Goal: Communication & Community: Share content

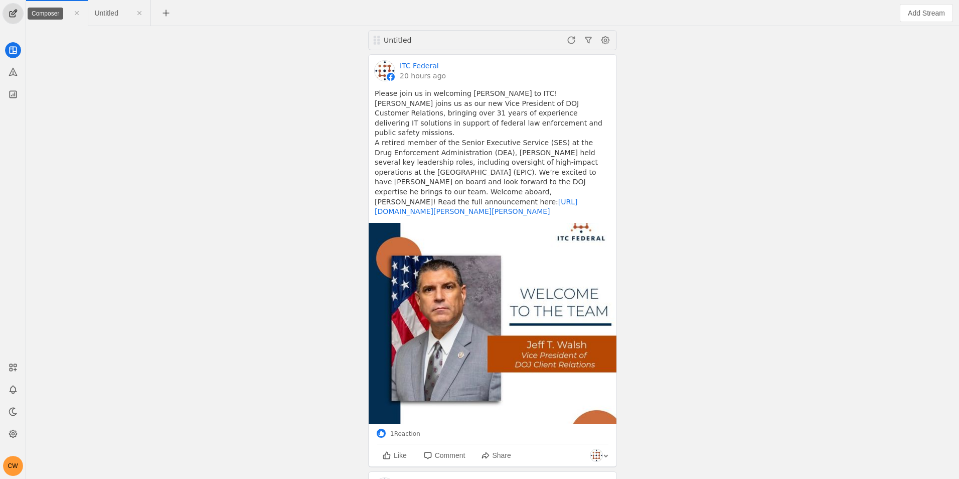
click at [13, 14] on span "undefined" at bounding box center [13, 14] width 20 height 20
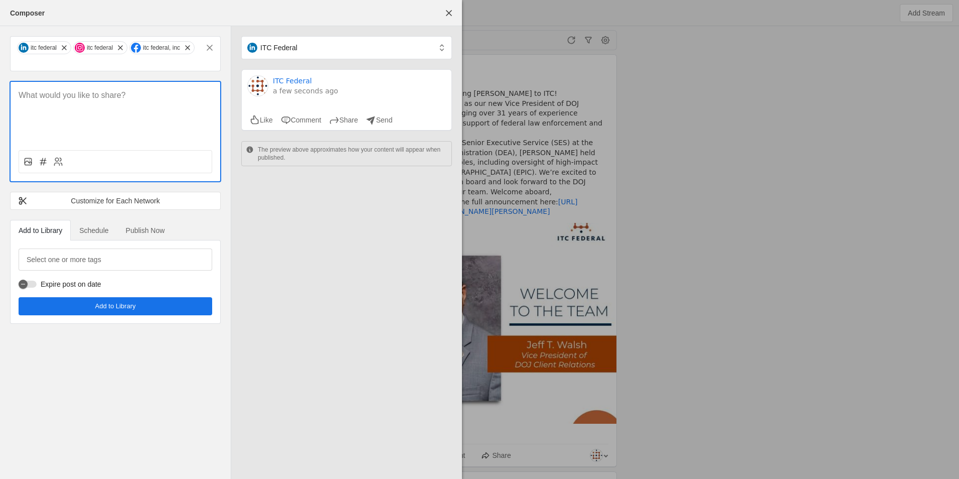
click at [57, 97] on p at bounding box center [116, 96] width 194 height 12
click at [121, 158] on div at bounding box center [116, 161] width 194 height 23
click at [30, 163] on icon at bounding box center [28, 162] width 10 height 10
click at [0, 0] on input "file" at bounding box center [0, 0] width 0 height 0
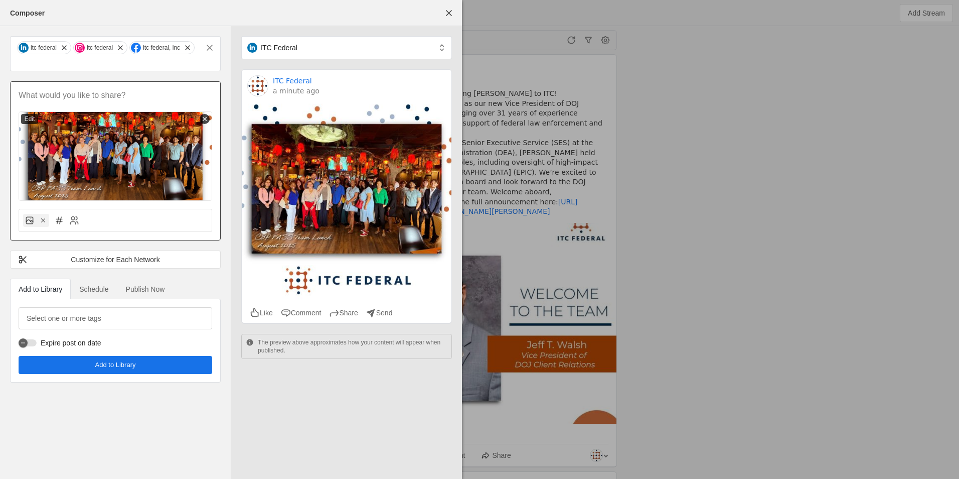
click at [58, 94] on p at bounding box center [116, 96] width 194 height 12
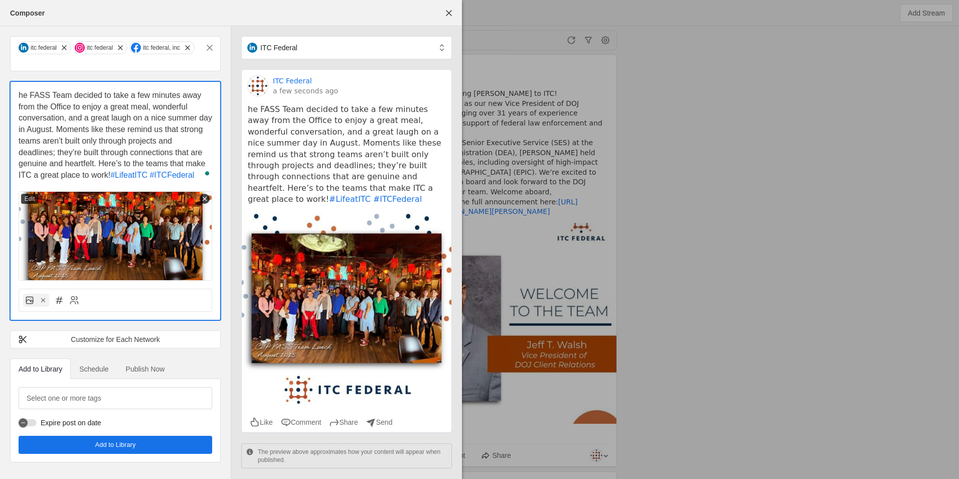
click at [18, 92] on div "he FASS Team decided to take a few minutes away from the Office to enjoy a grea…" at bounding box center [116, 181] width 210 height 199
click at [19, 91] on span "he FASS Team decided to take a few minutes away from the Office to enjoy a grea…" at bounding box center [117, 135] width 196 height 88
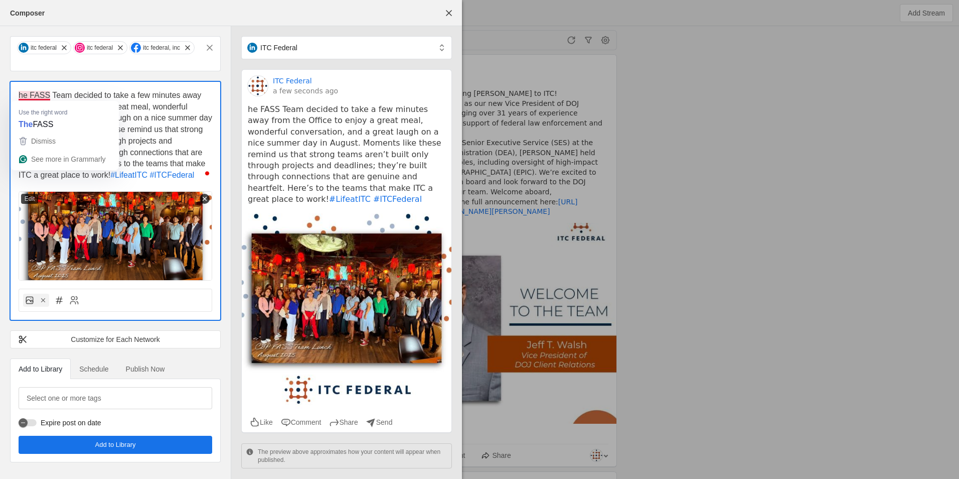
click at [19, 91] on span "he FASS Team decided to take a few minutes away from the Office to enjoy a grea…" at bounding box center [117, 135] width 196 height 88
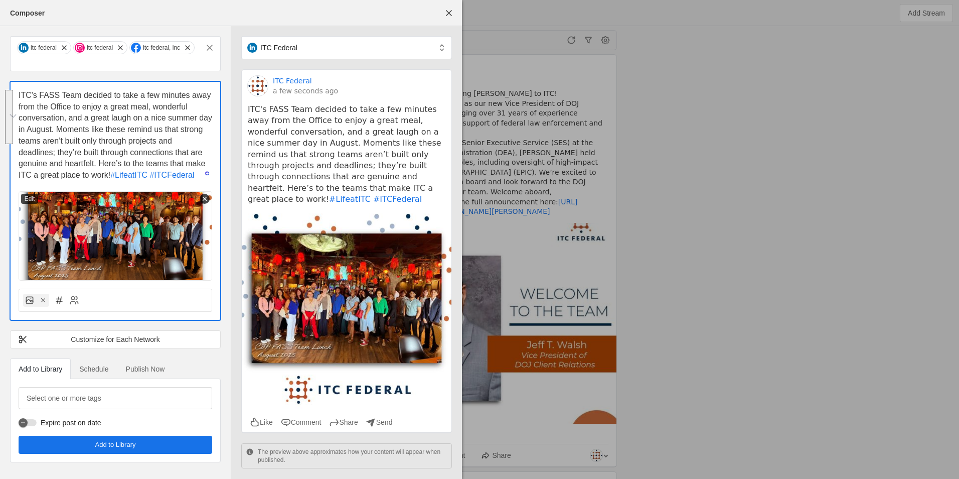
drag, startPoint x: 117, startPoint y: 130, endPoint x: 87, endPoint y: 174, distance: 53.0
click at [87, 174] on span "ITC's FASS Team decided to take a few minutes away from the Office to enjoy a g…" at bounding box center [117, 135] width 196 height 88
click at [55, 166] on span "ITC's FASS Team decided to take a few minutes away from the Office to enjoy a g…" at bounding box center [117, 135] width 196 height 88
drag, startPoint x: 107, startPoint y: 176, endPoint x: -3, endPoint y: 91, distance: 138.5
click at [0, 91] on html "CW Untitled Untitled Untitled ITC Federal 20 hours ago Please join us in welcom…" at bounding box center [479, 239] width 959 height 479
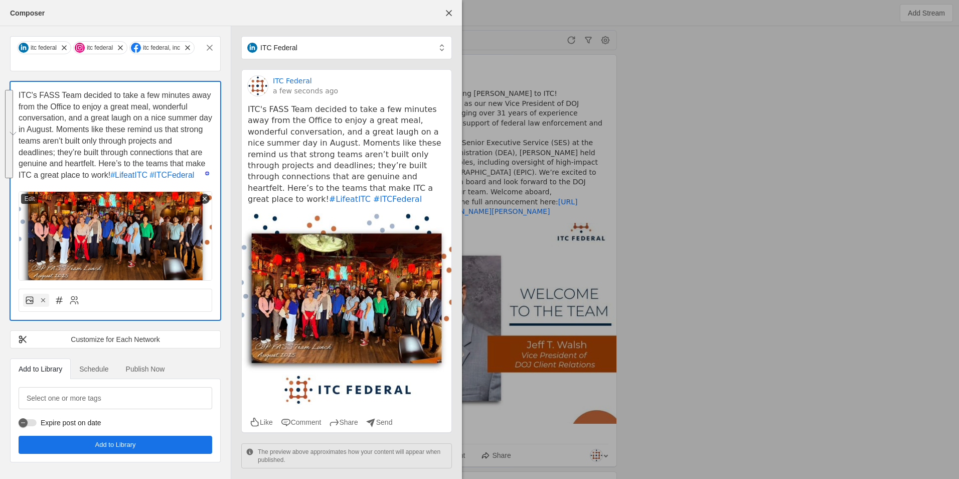
click at [103, 175] on span "ITC's FASS Team decided to take a few minutes away from the Office to enjoy a g…" at bounding box center [117, 135] width 196 height 88
click at [111, 175] on span "ITC's FASS Team decided to take a few minutes away from the Office to enjoy a g…" at bounding box center [117, 135] width 196 height 88
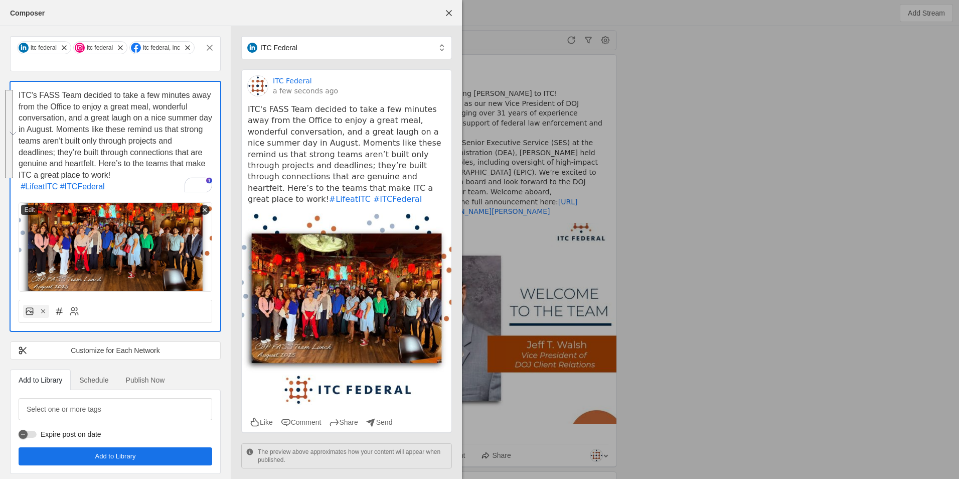
drag, startPoint x: 125, startPoint y: 173, endPoint x: -13, endPoint y: 73, distance: 170.7
click at [0, 73] on html "CW Untitled Untitled Untitled ITC Federal 20 hours ago Please join us in welcom…" at bounding box center [479, 239] width 959 height 479
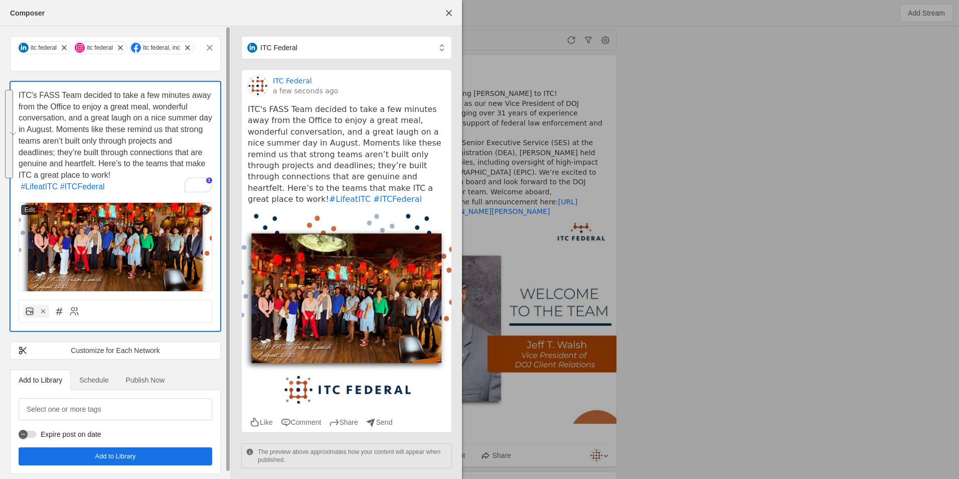
copy span "ITC's FASS Team decided to take a few minutes away from the Office to enjoy a g…"
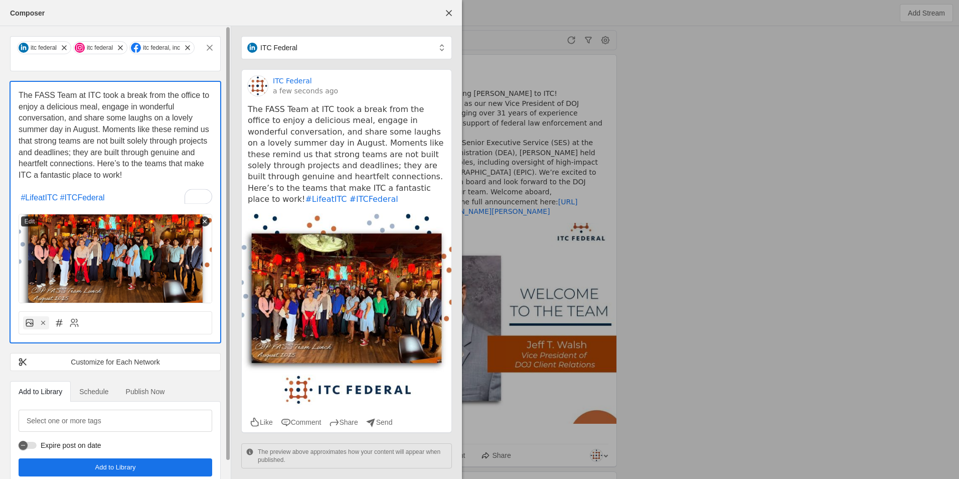
click at [55, 172] on span "The FASS Team at ITC took a break from the office to enjoy a delicious meal, en…" at bounding box center [115, 135] width 193 height 88
click at [55, 173] on span "The FASS Team at ITC took a break from the office to enjoy a delicious meal, en…" at bounding box center [115, 135] width 193 height 88
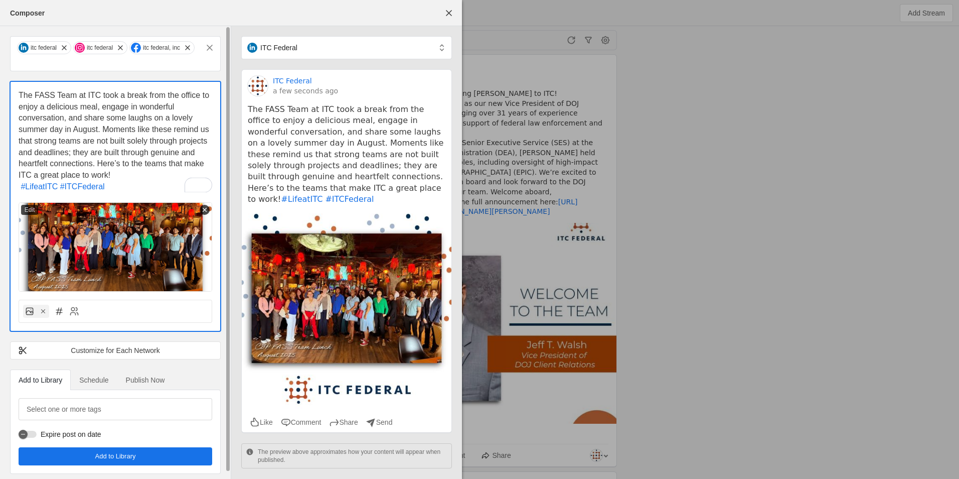
click at [130, 172] on p "The FASS Team at ITC took a break from the office to enjoy a delicious meal, en…" at bounding box center [116, 135] width 194 height 91
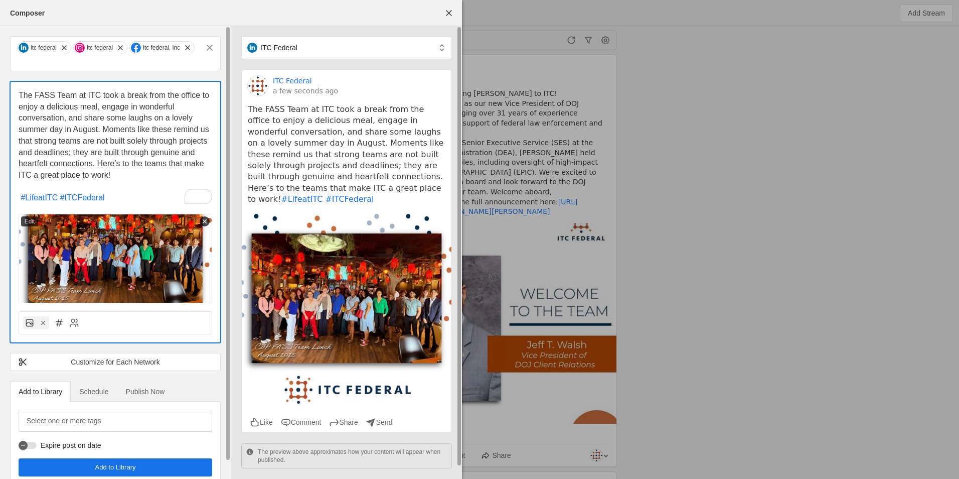
click at [351, 205] on pre "The FASS Team at ITC took a break from the office to enjoy a delicious meal, en…" at bounding box center [347, 154] width 198 height 101
click at [328, 205] on pre "The FASS Team at ITC took a break from the office to enjoy a delicious meal, en…" at bounding box center [347, 154] width 198 height 101
drag, startPoint x: 336, startPoint y: 211, endPoint x: 333, endPoint y: 206, distance: 6.3
click at [335, 205] on pre "The FASS Team at ITC took a break from the office to enjoy a delicious meal, en…" at bounding box center [347, 154] width 198 height 101
click at [328, 199] on pre "The FASS Team at ITC took a break from the office to enjoy a delicious meal, en…" at bounding box center [347, 154] width 198 height 101
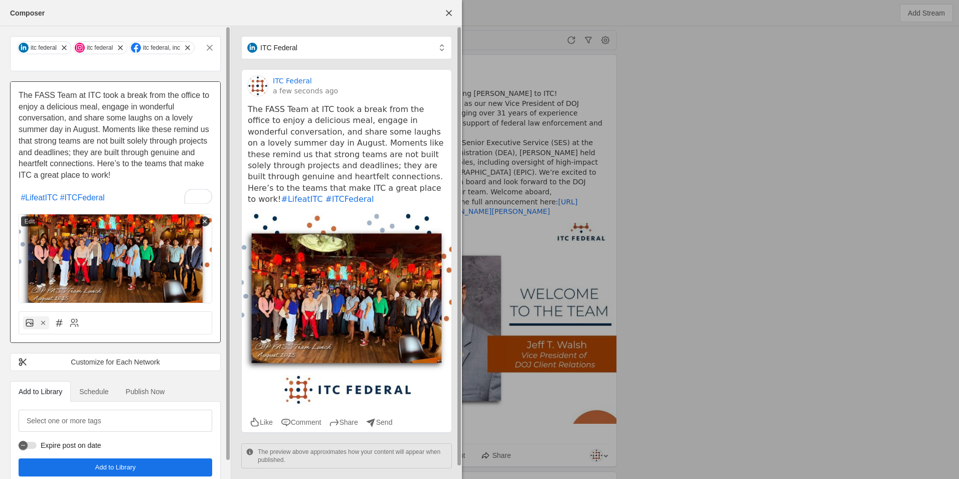
click at [265, 190] on pre "The FASS Team at ITC took a break from the office to enjoy a delicious meal, en…" at bounding box center [347, 154] width 198 height 101
click at [264, 196] on pre "The FASS Team at ITC took a break from the office to enjoy a delicious meal, en…" at bounding box center [347, 154] width 198 height 101
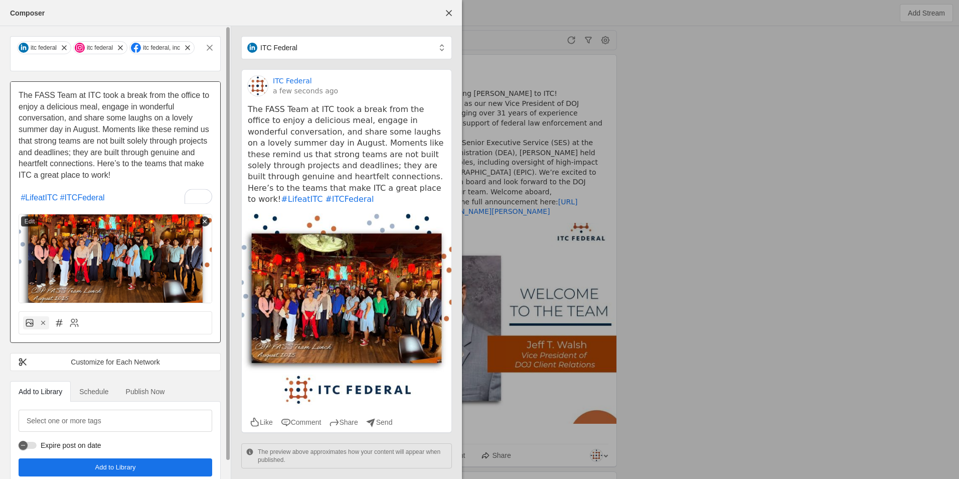
click at [56, 184] on p "To enrich screen reader interactions, please activate Accessibility in Grammarl…" at bounding box center [116, 187] width 194 height 12
click at [27, 97] on span "The FASS Team at ITC took a break from the office to enjoy a delicious meal, en…" at bounding box center [115, 135] width 193 height 88
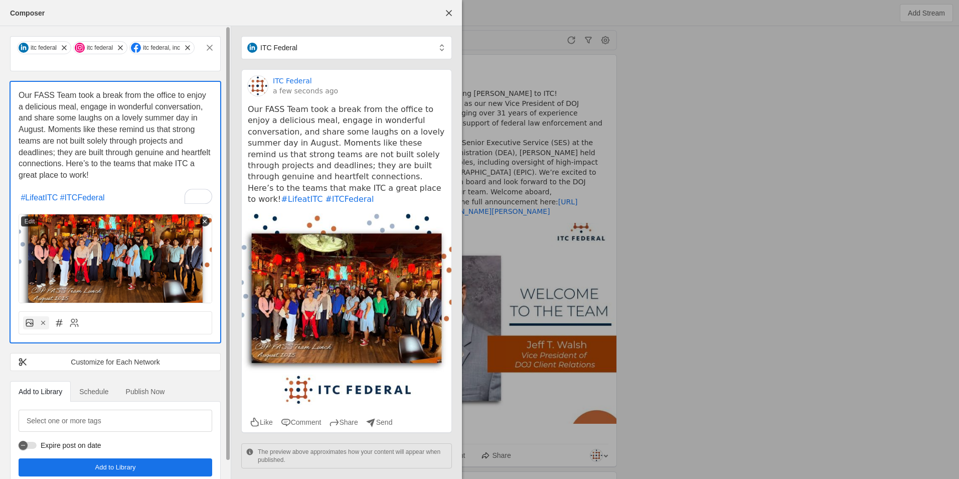
click at [24, 97] on span "Our FASS Team took a break from the office to enjoy a delicious meal, engage in…" at bounding box center [116, 135] width 194 height 88
click at [150, 395] on span "Publish Now" at bounding box center [145, 391] width 39 height 7
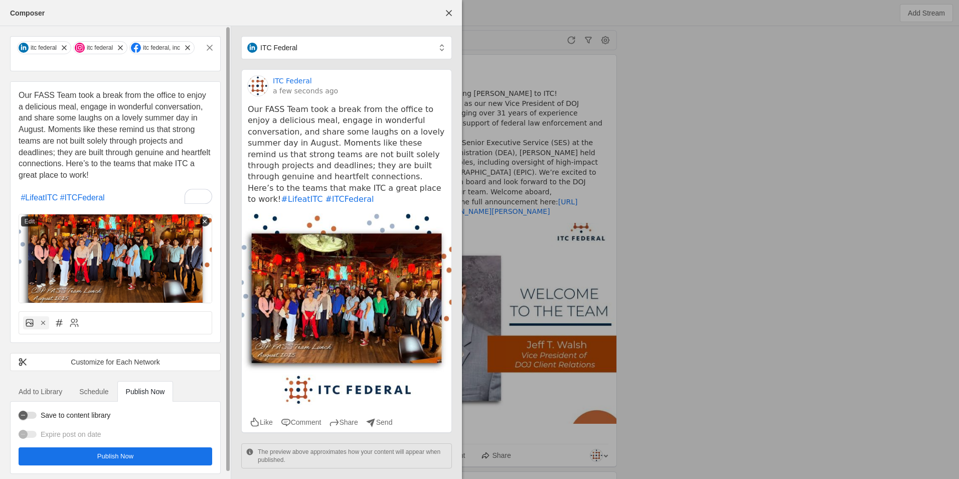
scroll to position [5, 0]
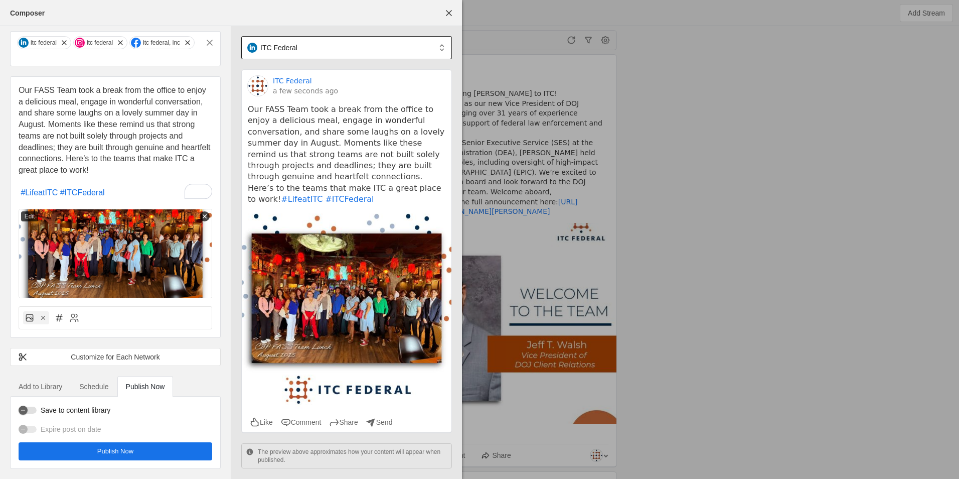
click at [448, 44] on div "ITC Federal" at bounding box center [348, 47] width 203 height 23
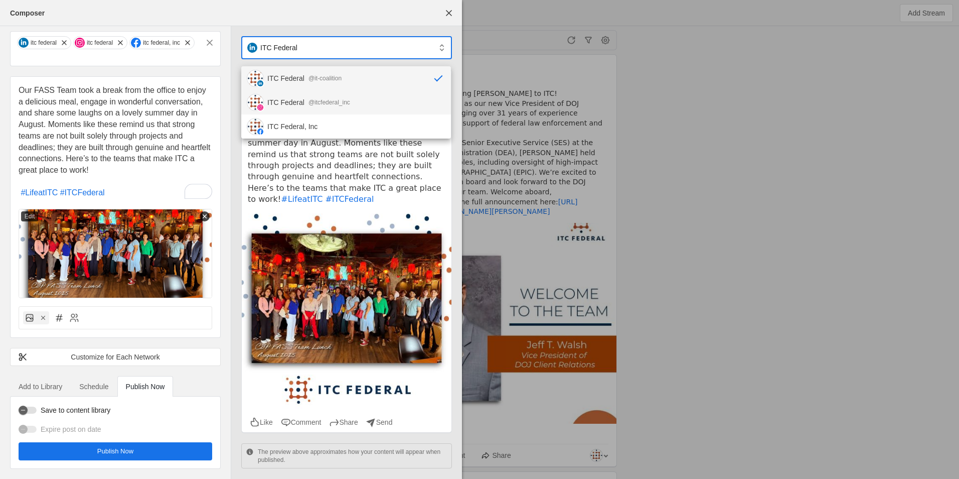
click at [376, 105] on mat-option "ITC Federal @itcfederal_inc" at bounding box center [346, 102] width 210 height 24
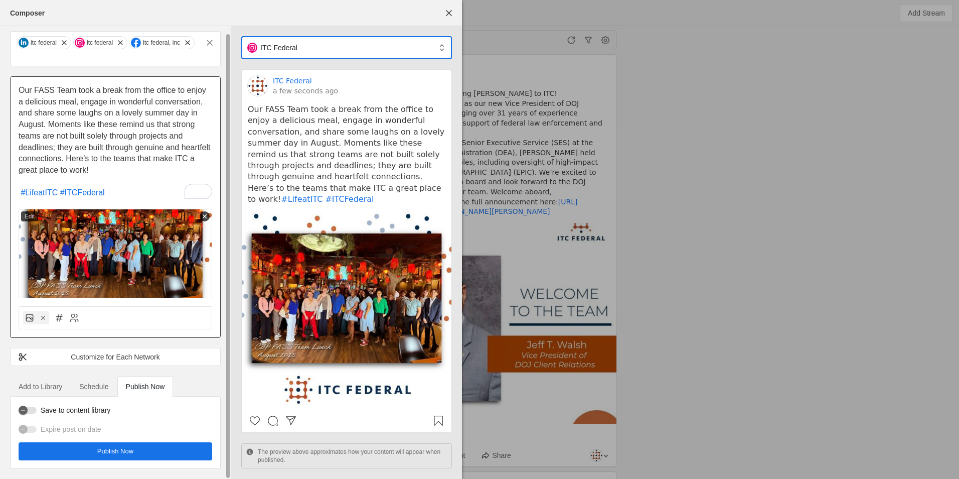
click at [153, 179] on p "To enrich screen reader interactions, please activate Accessibility in Grammarl…" at bounding box center [116, 182] width 194 height 12
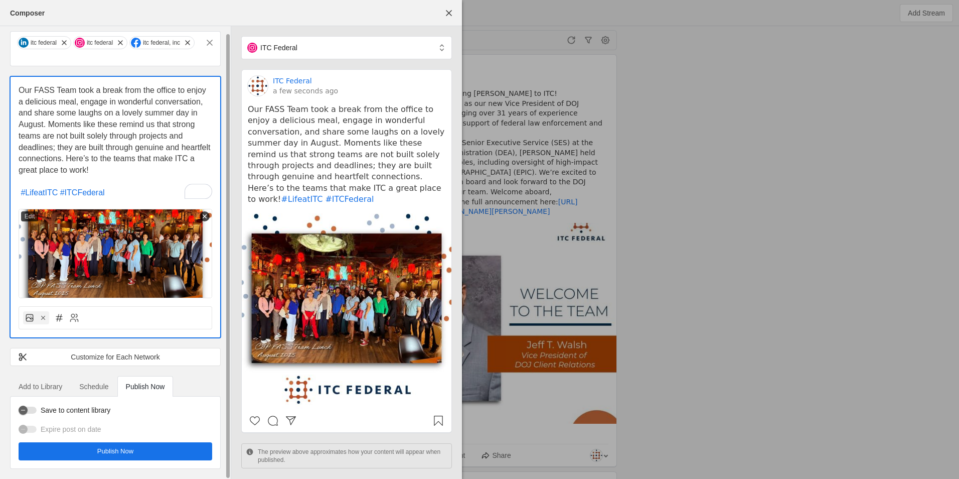
click at [110, 236] on img at bounding box center [116, 253] width 194 height 89
click at [205, 217] on line at bounding box center [205, 217] width 4 height 4
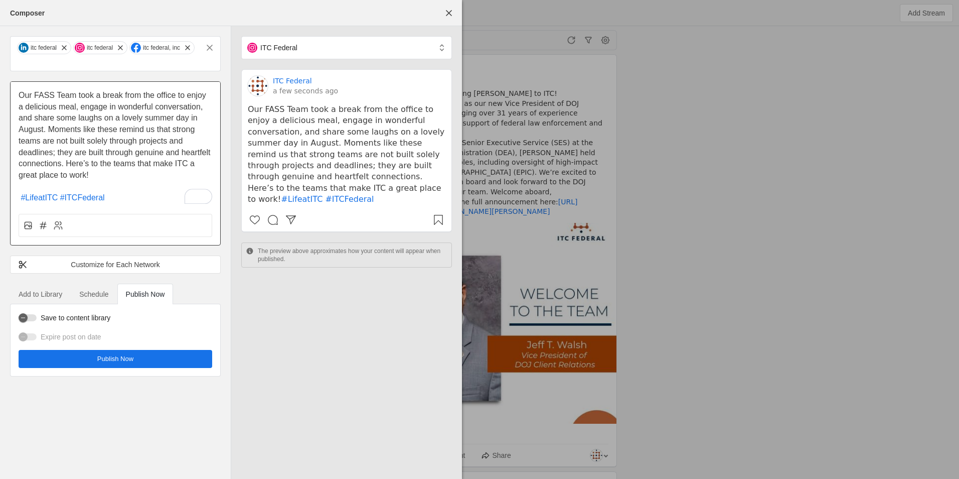
scroll to position [0, 0]
click at [32, 223] on icon at bounding box center [28, 225] width 10 height 10
click at [0, 0] on input "file" at bounding box center [0, 0] width 0 height 0
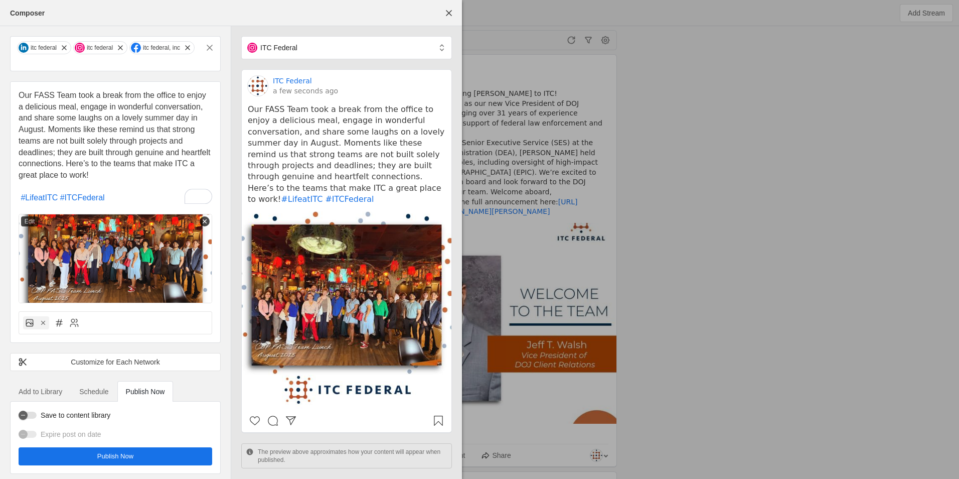
click at [265, 185] on pre "Our FASS Team took a break from the office to enjoy a delicious meal, engage in…" at bounding box center [347, 154] width 198 height 101
click at [117, 173] on p "Our FASS Team took a break from the office to enjoy a delicious meal, engage in…" at bounding box center [116, 135] width 194 height 91
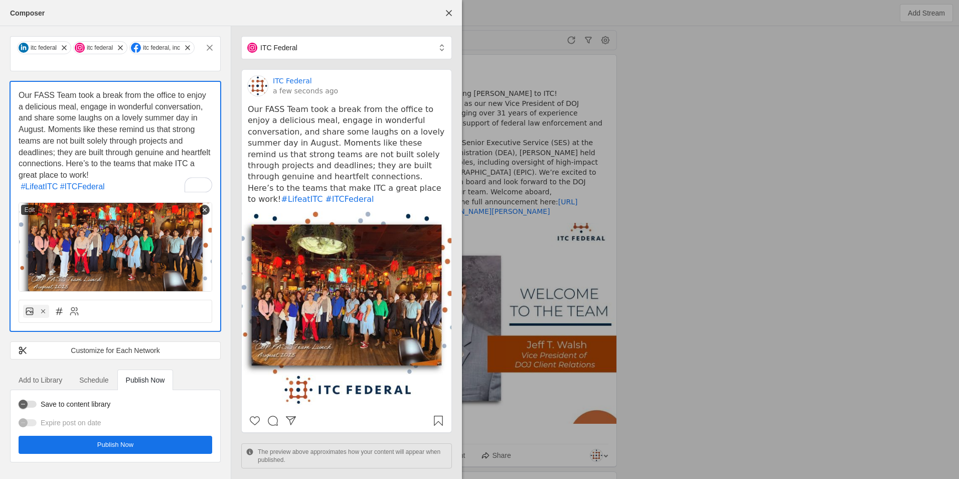
click at [155, 447] on span "undefined" at bounding box center [116, 445] width 194 height 18
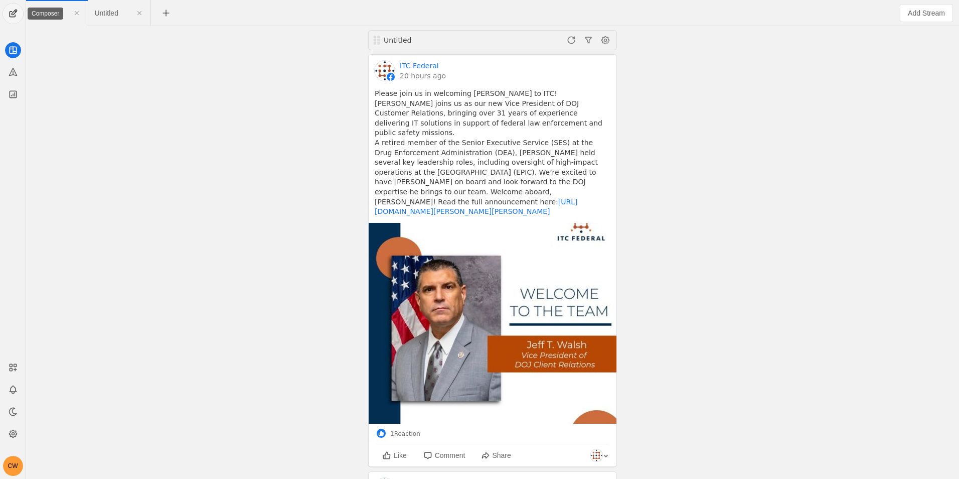
click at [16, 12] on span "undefined" at bounding box center [13, 14] width 20 height 20
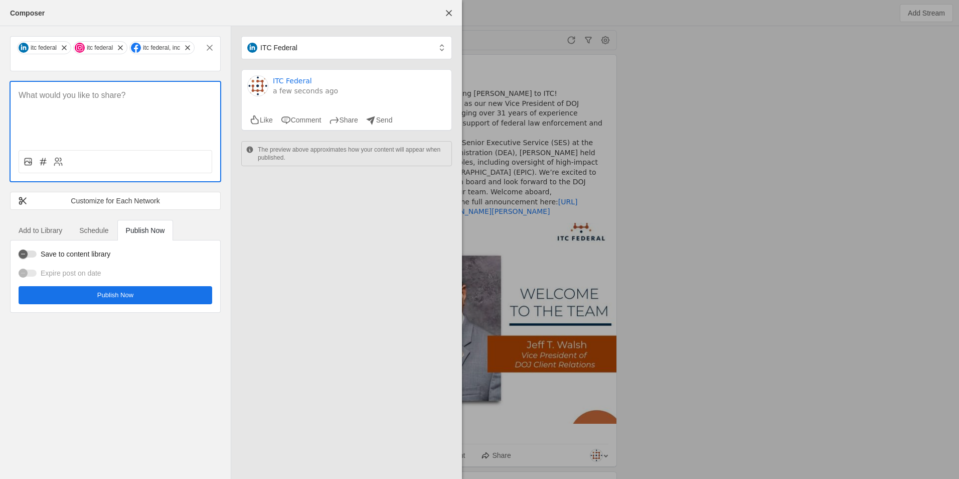
click at [95, 229] on span "Schedule" at bounding box center [93, 230] width 29 height 7
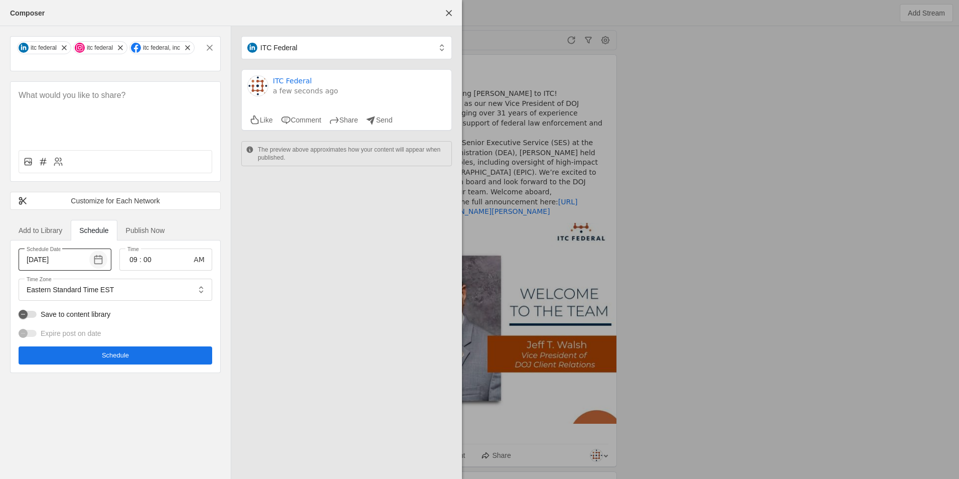
drag, startPoint x: 95, startPoint y: 229, endPoint x: 94, endPoint y: 261, distance: 31.6
click at [94, 261] on span "button" at bounding box center [98, 259] width 18 height 18
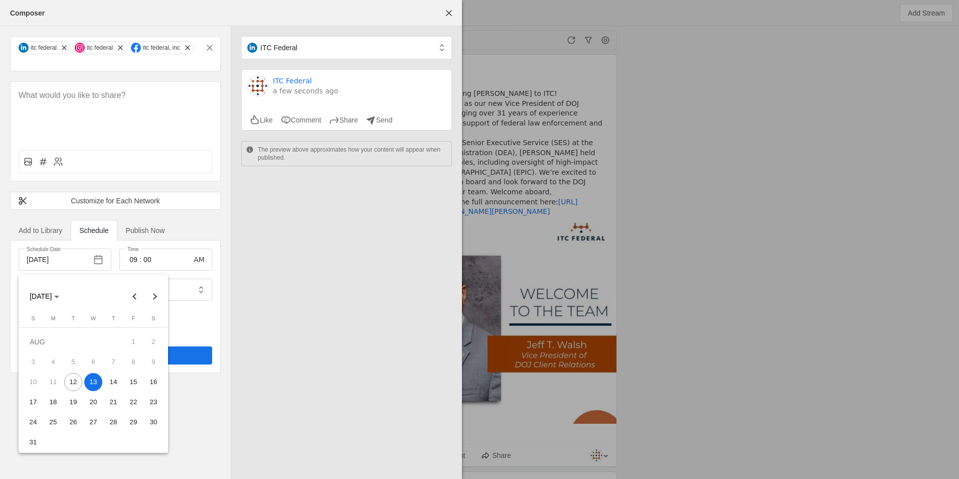
click at [95, 382] on span "13" at bounding box center [93, 382] width 18 height 18
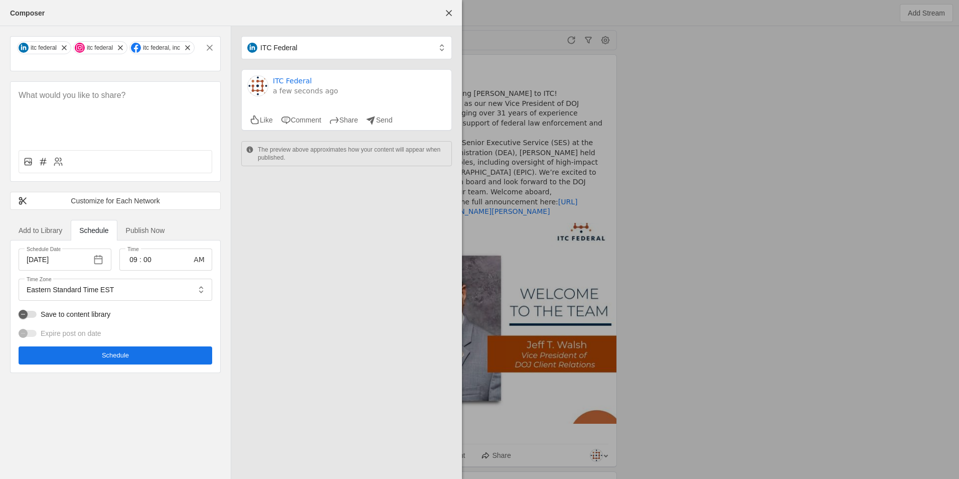
click at [112, 356] on span "Schedule" at bounding box center [115, 355] width 27 height 10
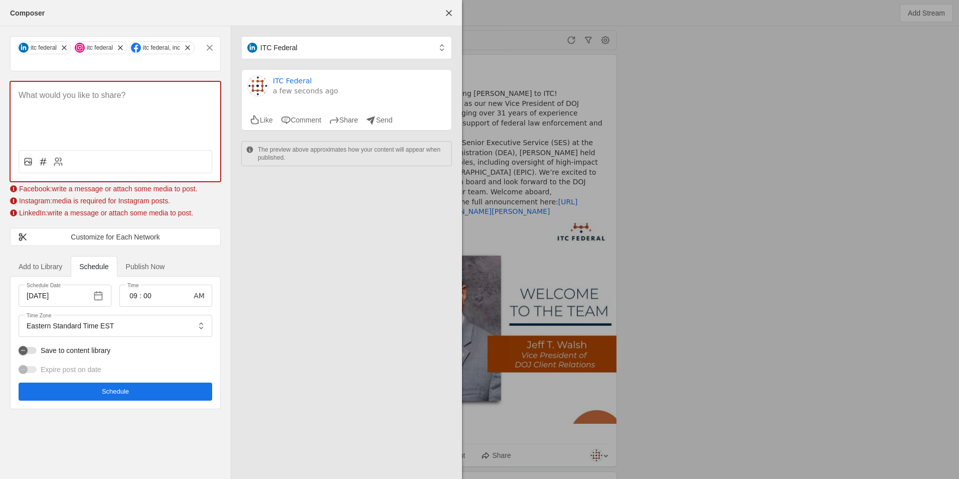
click at [84, 105] on div at bounding box center [116, 112] width 210 height 60
click at [29, 163] on icon at bounding box center [28, 162] width 10 height 10
click at [0, 0] on input "file" at bounding box center [0, 0] width 0 height 0
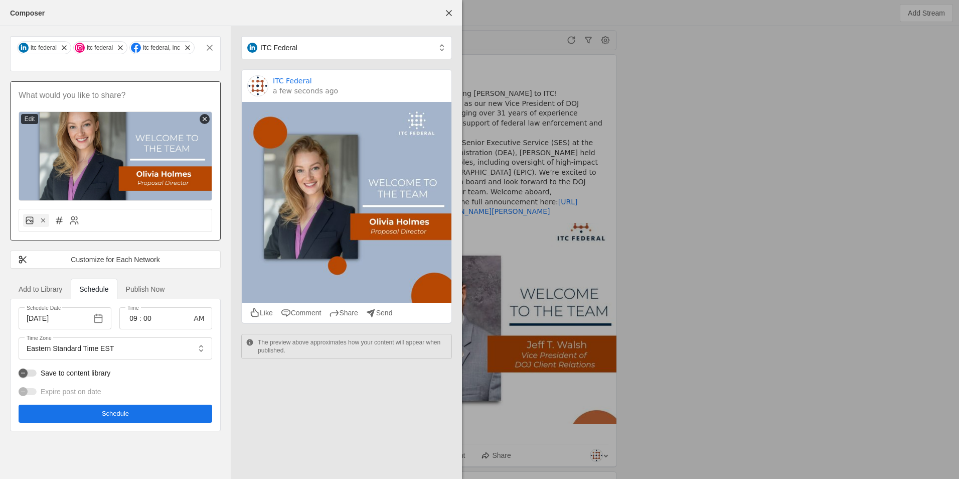
click at [122, 95] on p at bounding box center [116, 96] width 194 height 12
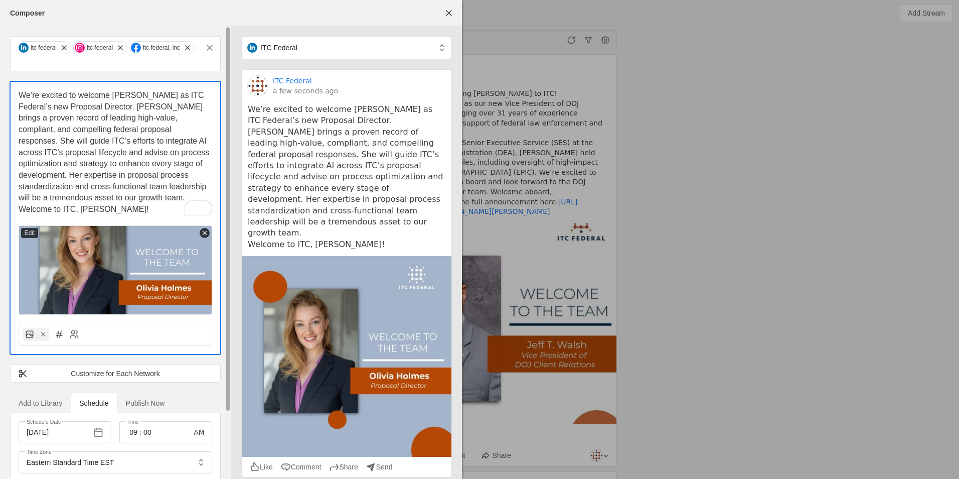
drag, startPoint x: 114, startPoint y: 196, endPoint x: 192, endPoint y: 192, distance: 77.4
click at [115, 196] on p "We’re excited to welcome [PERSON_NAME] as ITC Federal’s new Proposal Director. …" at bounding box center [116, 147] width 194 height 114
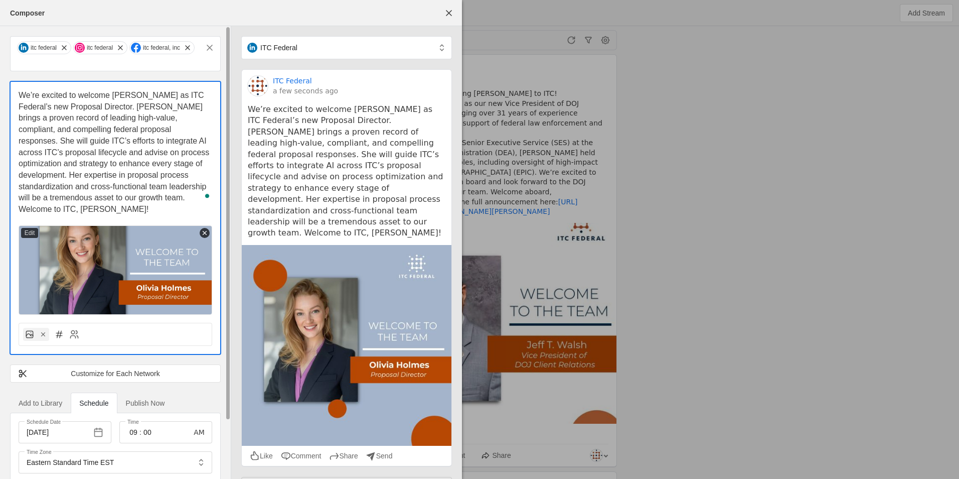
click at [202, 199] on p "We’re excited to welcome [PERSON_NAME] as ITC Federal’s new Proposal Director. …" at bounding box center [116, 152] width 194 height 125
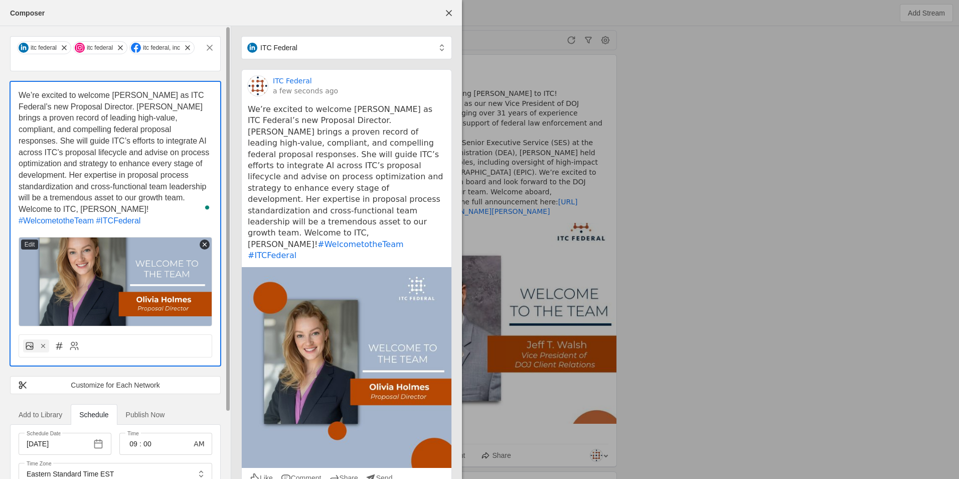
click at [185, 92] on span "We’re excited to welcome [PERSON_NAME] as ITC Federal’s new Proposal Director. …" at bounding box center [115, 152] width 193 height 122
click at [188, 90] on p "We’re excited to welcome [PERSON_NAME] as ITC Federal’s new Proposal Director. …" at bounding box center [116, 152] width 194 height 125
click at [189, 93] on p "We’re excited to welcome [PERSON_NAME] as ITC Federal’s new Proposal Director. …" at bounding box center [116, 152] width 194 height 125
click at [187, 94] on span "We’re excited to welcome [PERSON_NAME] as ITC Federal’s new Proposal Director. …" at bounding box center [115, 152] width 193 height 122
drag, startPoint x: 54, startPoint y: 105, endPoint x: 8, endPoint y: 104, distance: 46.2
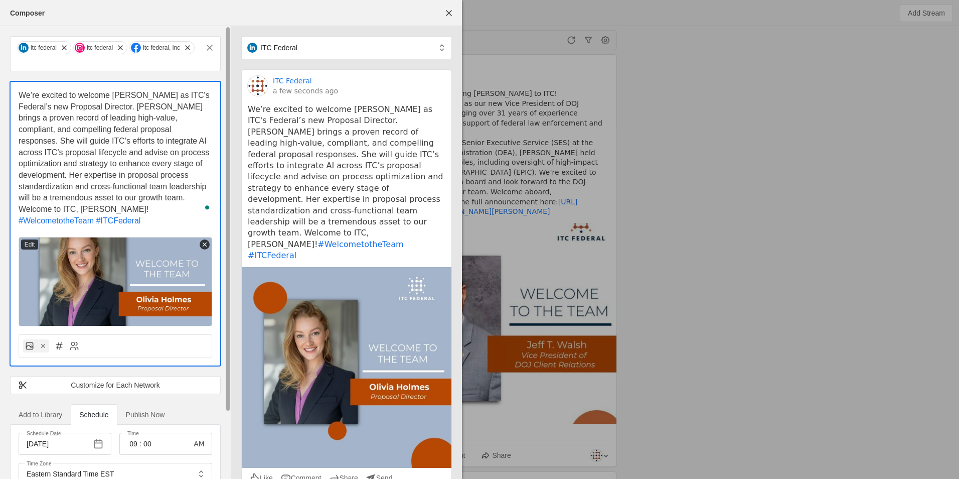
click at [8, 104] on div "itc federal itc federal itc federal, inc We’re excited to welcome [PERSON_NAME]…" at bounding box center [115, 296] width 231 height 540
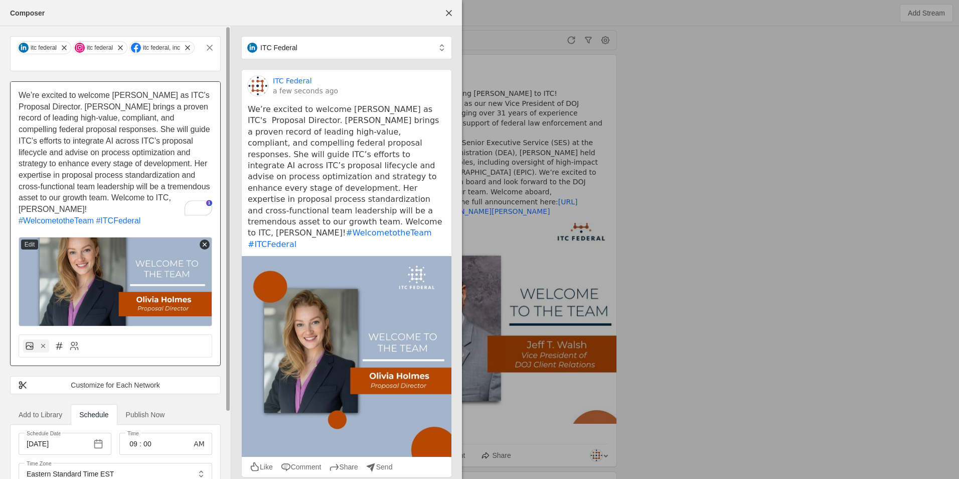
drag, startPoint x: 82, startPoint y: 108, endPoint x: 88, endPoint y: 91, distance: 17.9
click at [82, 107] on span "We’re excited to welcome [PERSON_NAME] as ITC's Proposal Director. [PERSON_NAME…" at bounding box center [117, 152] width 196 height 122
click at [59, 145] on p "We’re excited to welcome [PERSON_NAME] as ITC's Proposal Director! [PERSON_NAME…" at bounding box center [116, 152] width 194 height 125
click at [55, 144] on span "We’re excited to welcome [PERSON_NAME] as ITC's Proposal Director! [PERSON_NAME…" at bounding box center [117, 152] width 196 height 122
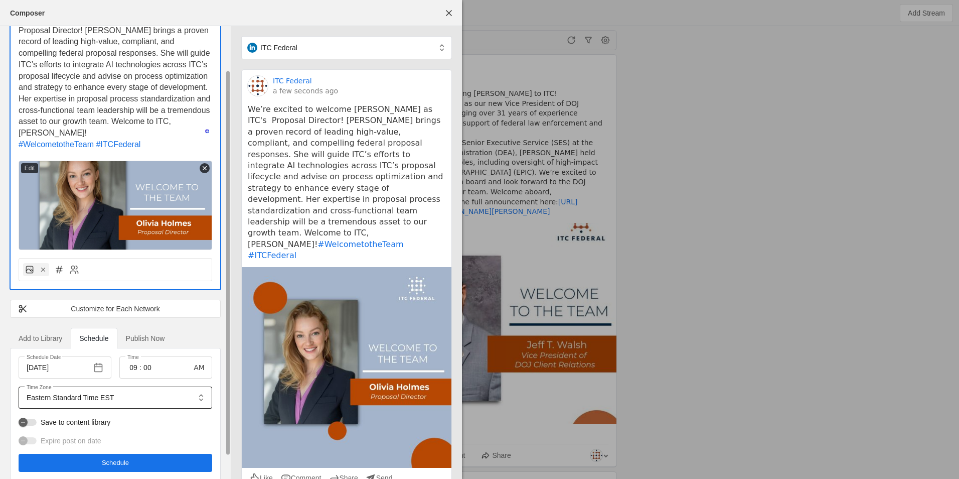
scroll to position [77, 0]
click at [140, 362] on span ":" at bounding box center [140, 367] width 2 height 10
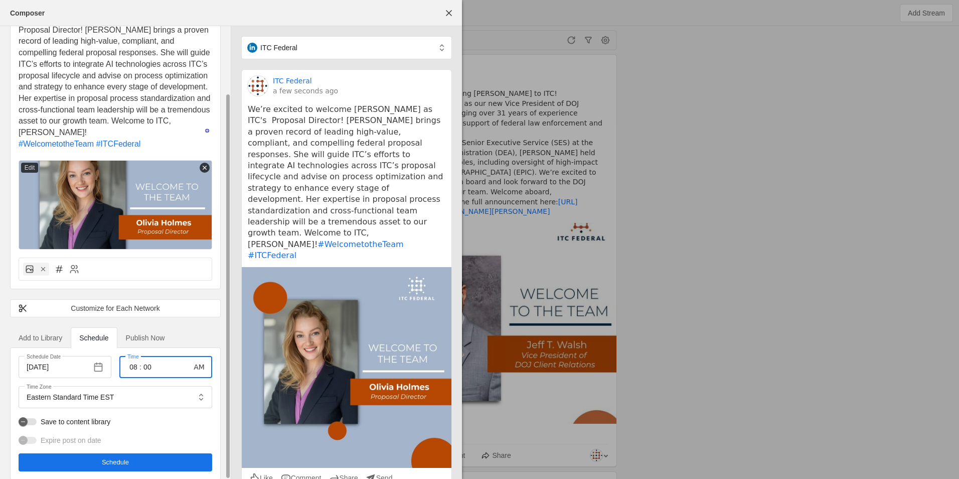
type input "08"
click at [149, 361] on input "00" at bounding box center [148, 367] width 12 height 12
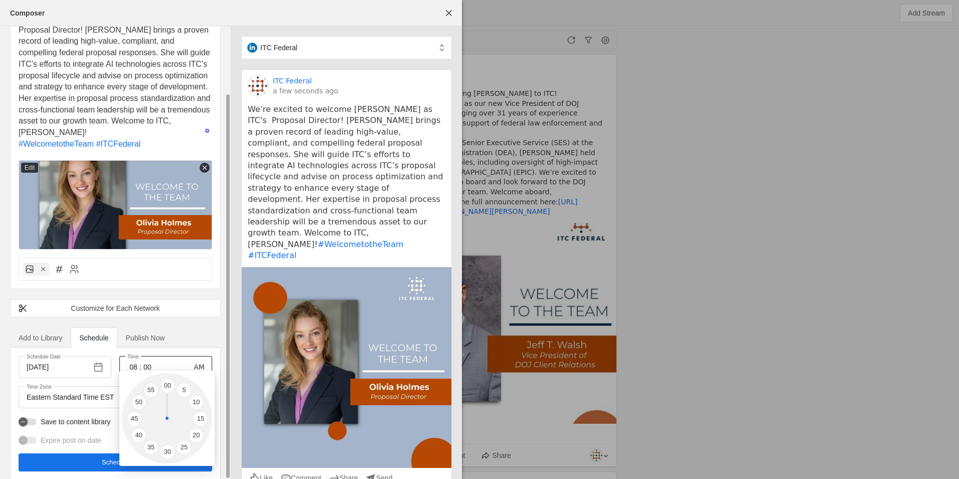
click at [148, 356] on div at bounding box center [479, 239] width 959 height 479
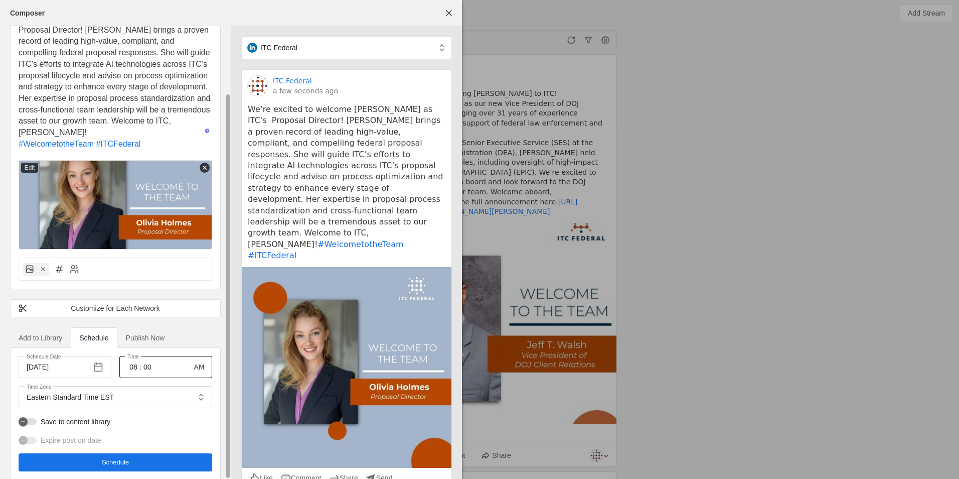
click at [148, 361] on input "00" at bounding box center [148, 367] width 12 height 12
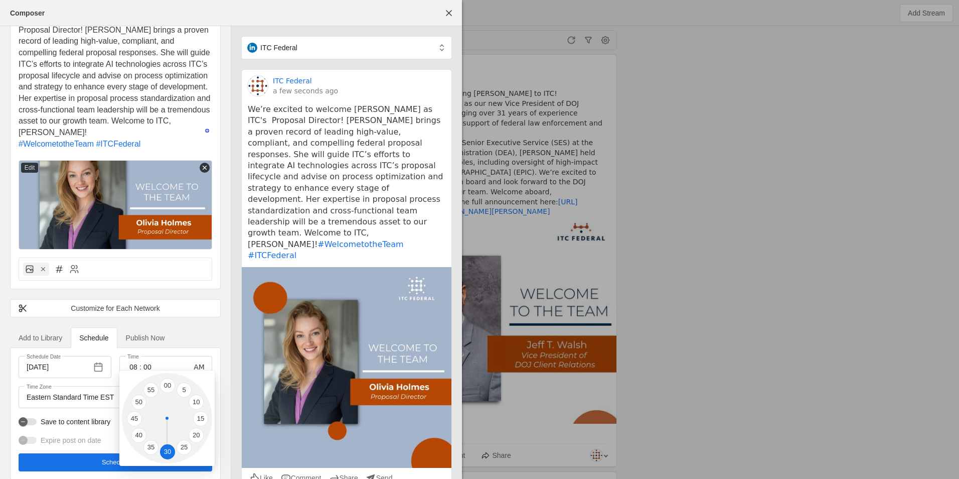
click at [164, 452] on li "30" at bounding box center [167, 451] width 15 height 15
type input "30"
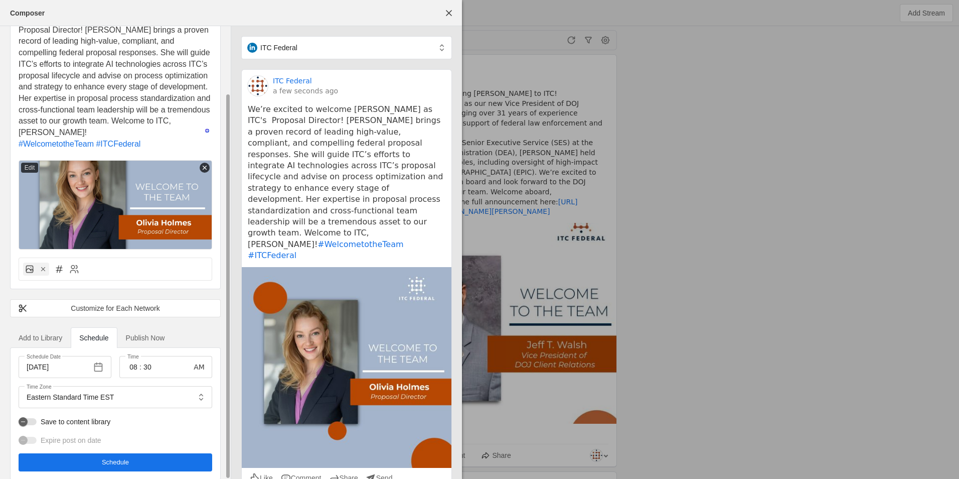
click at [150, 453] on span "undefined" at bounding box center [116, 462] width 194 height 18
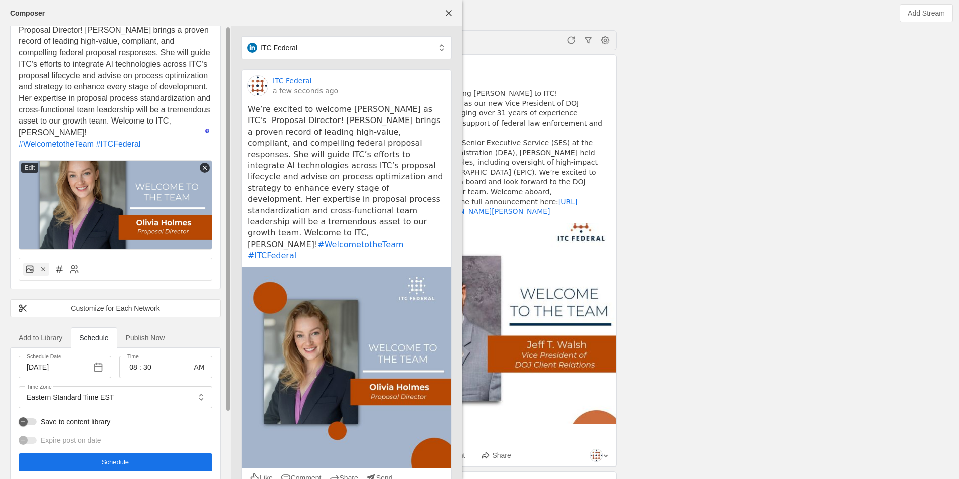
scroll to position [0, 0]
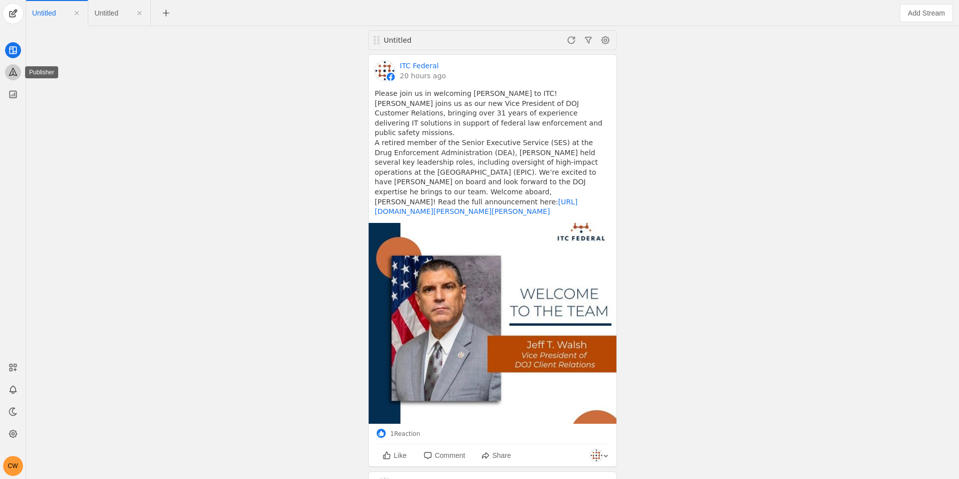
click at [14, 70] on icon at bounding box center [13, 72] width 8 height 8
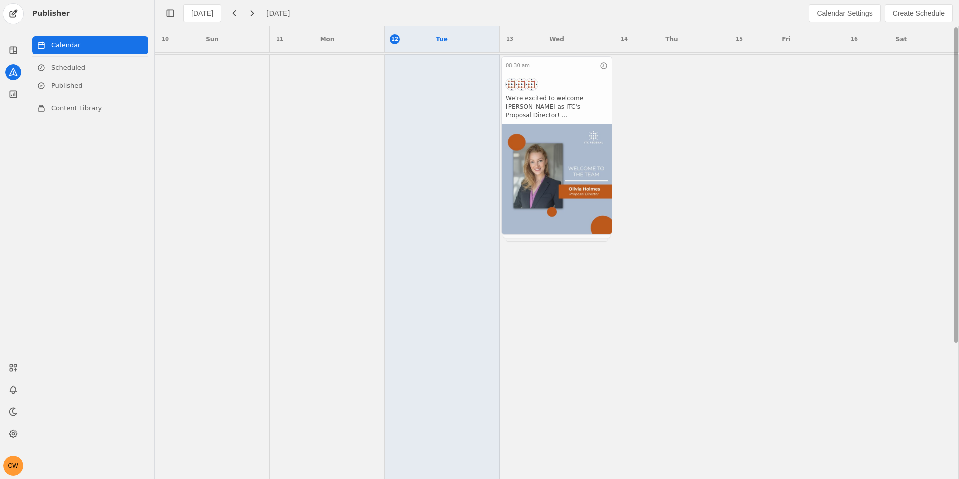
click at [576, 89] on app-activity "08:30 am We’re excited to welcome [PERSON_NAME] as ITC's Proposal Director! [PE…" at bounding box center [556, 145] width 111 height 179
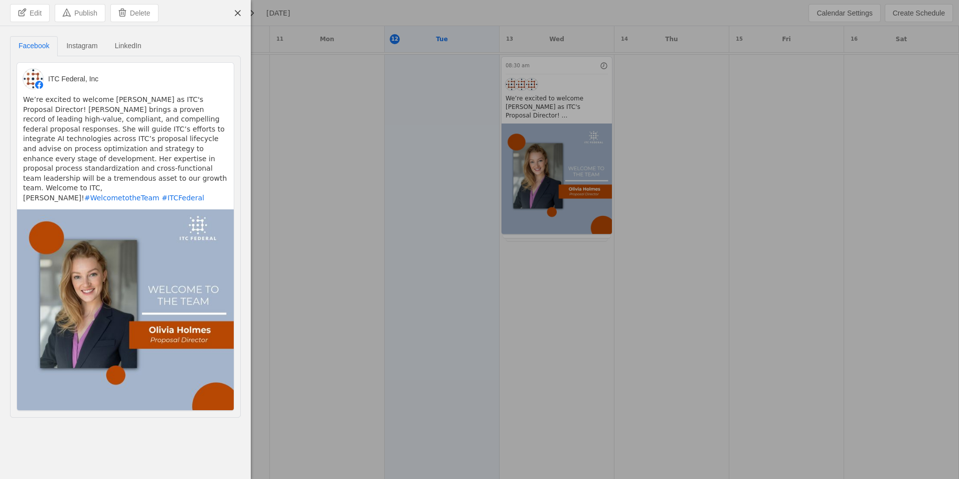
click at [93, 44] on span "Instagram" at bounding box center [81, 45] width 31 height 7
click at [129, 43] on span "LinkedIn" at bounding box center [128, 45] width 27 height 7
click at [111, 47] on div "LinkedIn" at bounding box center [128, 46] width 44 height 20
click at [77, 44] on span "Instagram" at bounding box center [81, 45] width 31 height 7
click at [37, 46] on span "Facebook" at bounding box center [34, 45] width 31 height 7
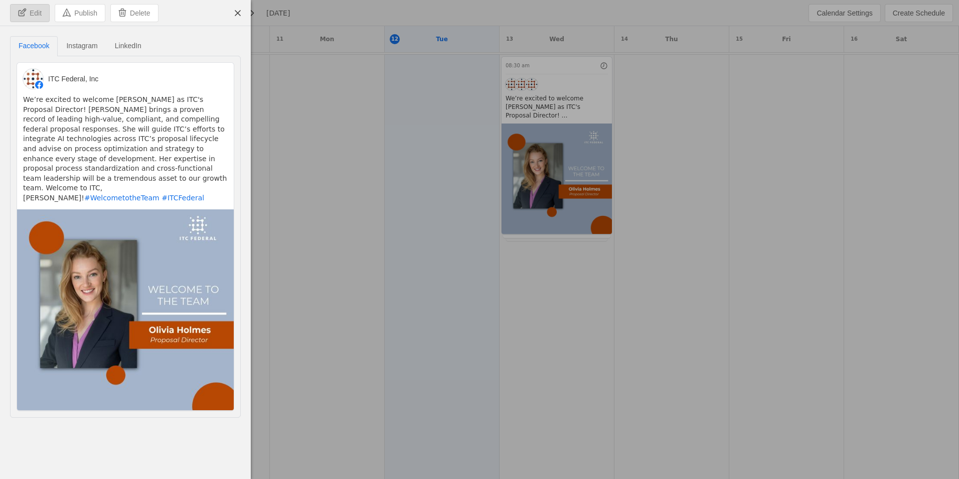
click at [37, 12] on span "Edit" at bounding box center [36, 13] width 12 height 10
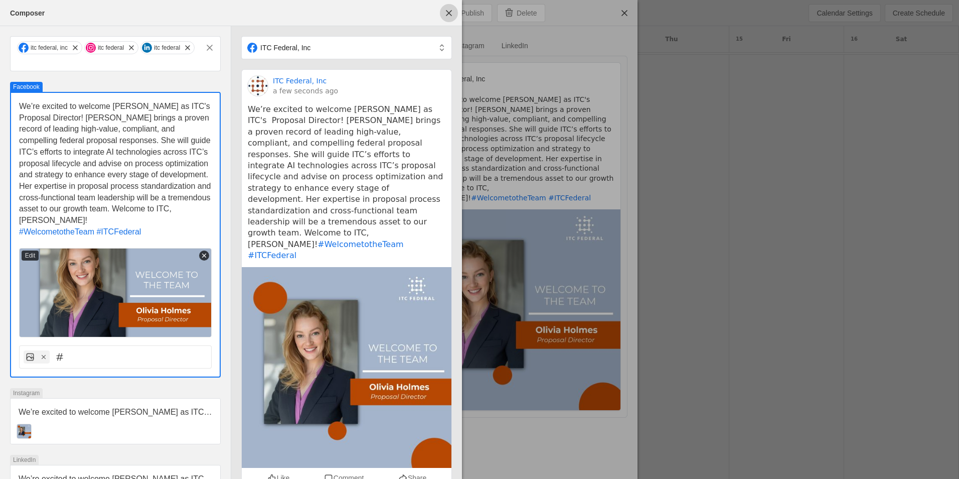
click at [449, 15] on span "undefined" at bounding box center [449, 13] width 18 height 18
